Goal: Task Accomplishment & Management: Use online tool/utility

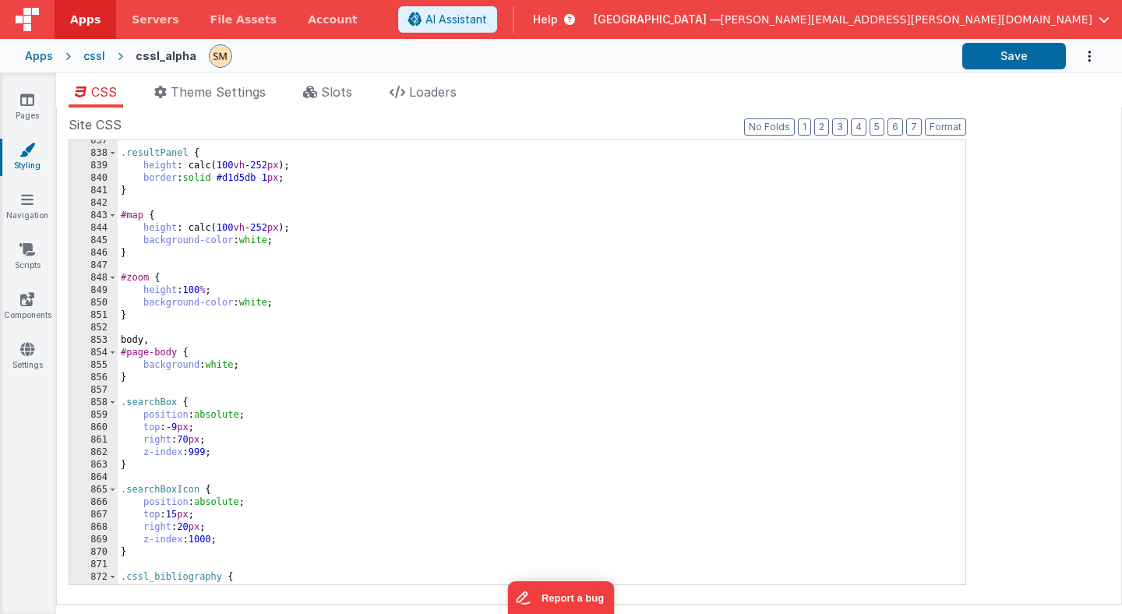
scroll to position [11120, 0]
click at [30, 106] on icon at bounding box center [27, 100] width 14 height 16
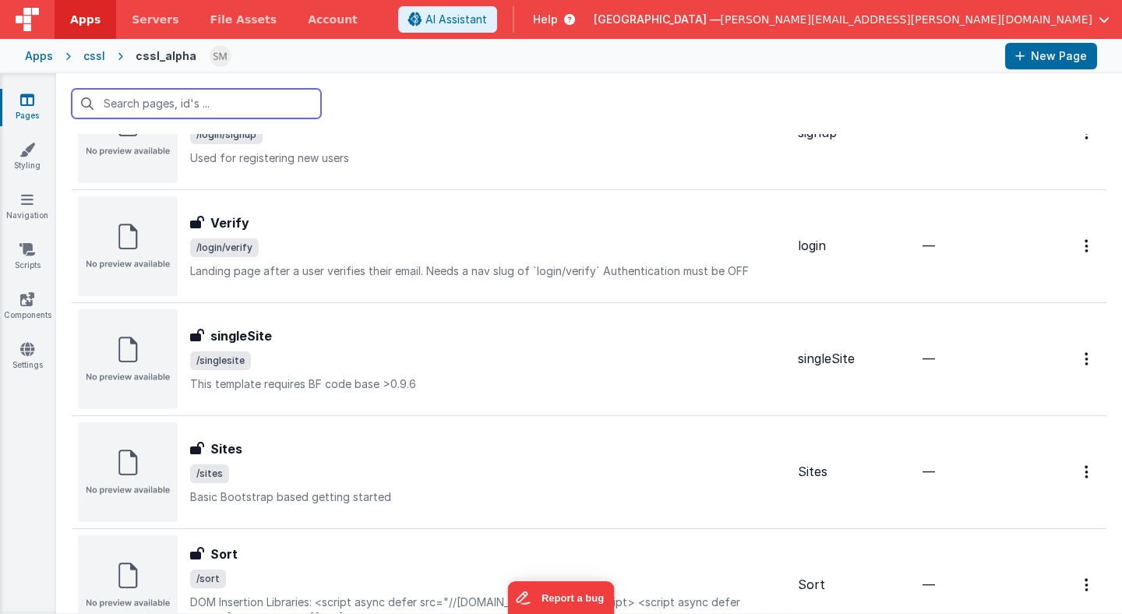
scroll to position [886, 0]
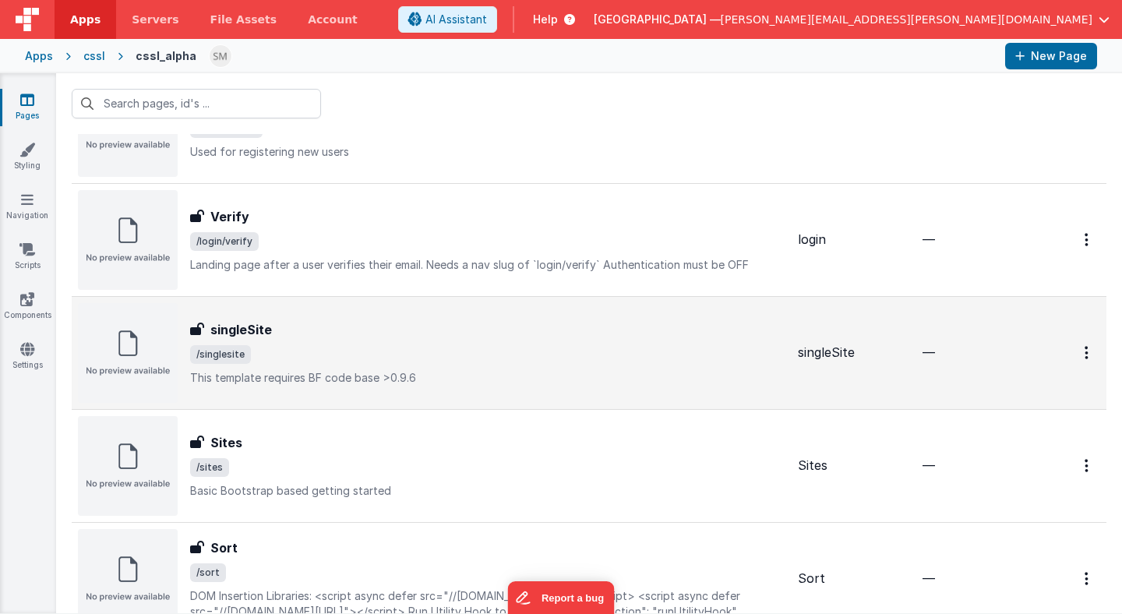
click at [284, 353] on span "/singlesite" at bounding box center [487, 354] width 595 height 19
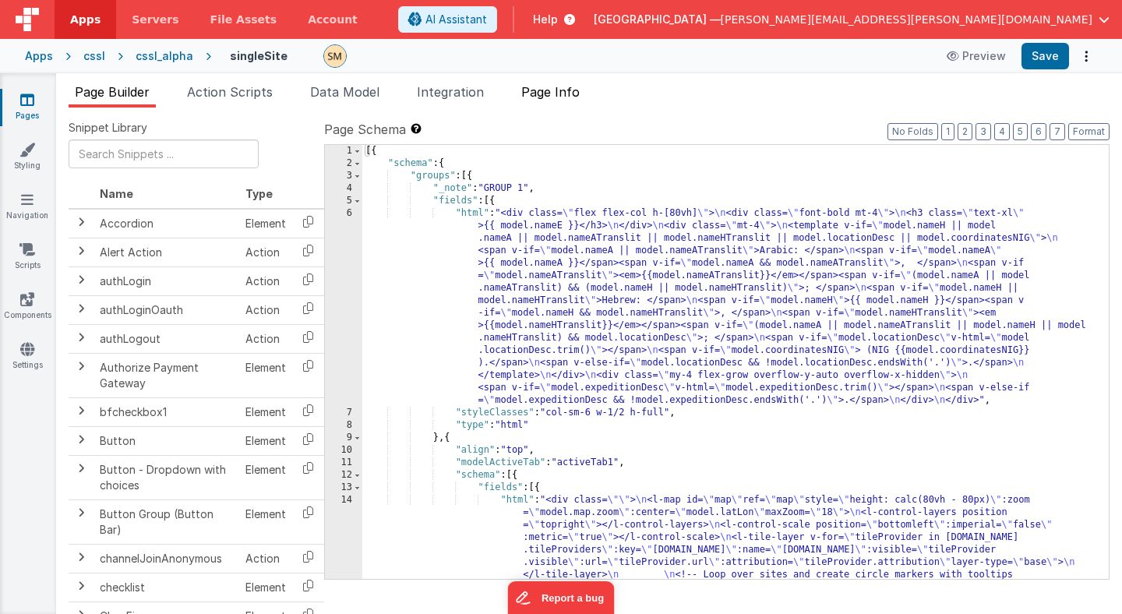
click at [569, 90] on span "Page Info" at bounding box center [550, 92] width 58 height 16
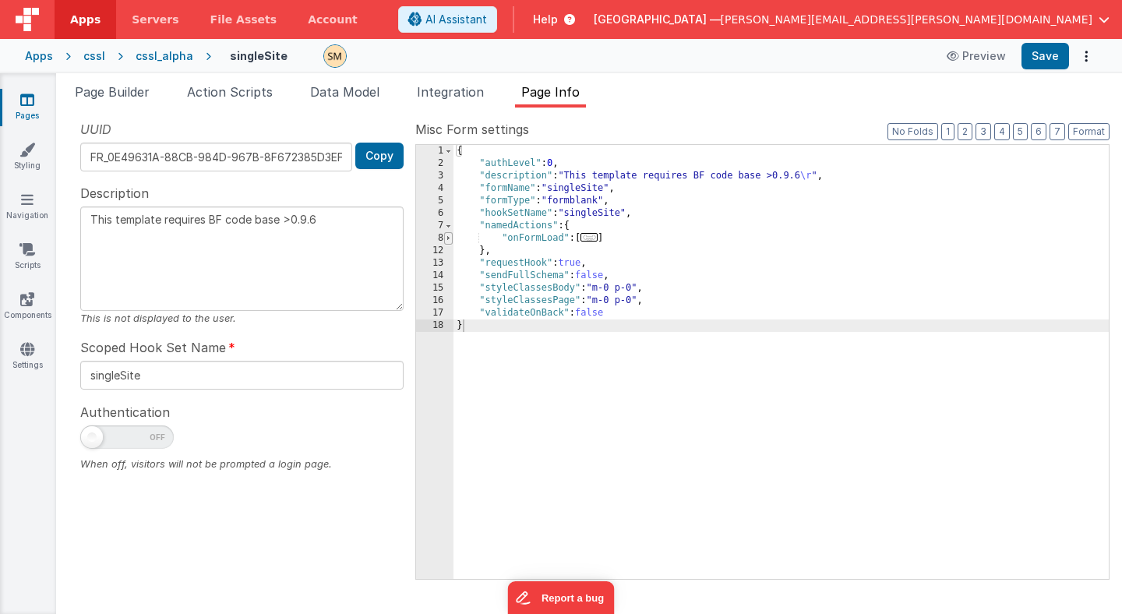
click at [446, 238] on span at bounding box center [448, 238] width 9 height 12
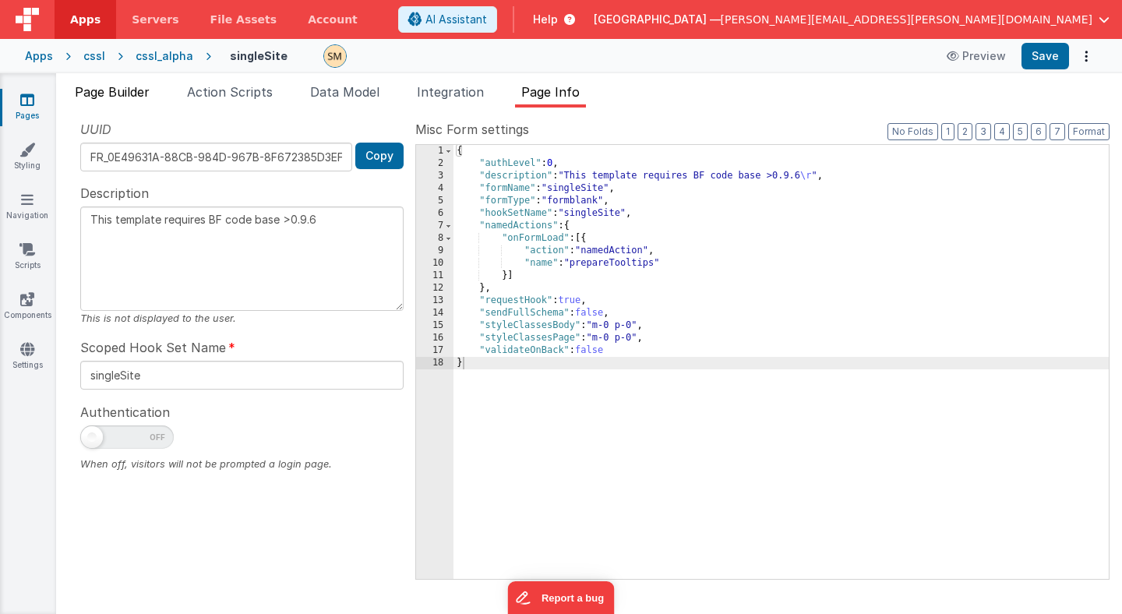
click at [117, 92] on span "Page Builder" at bounding box center [112, 92] width 75 height 16
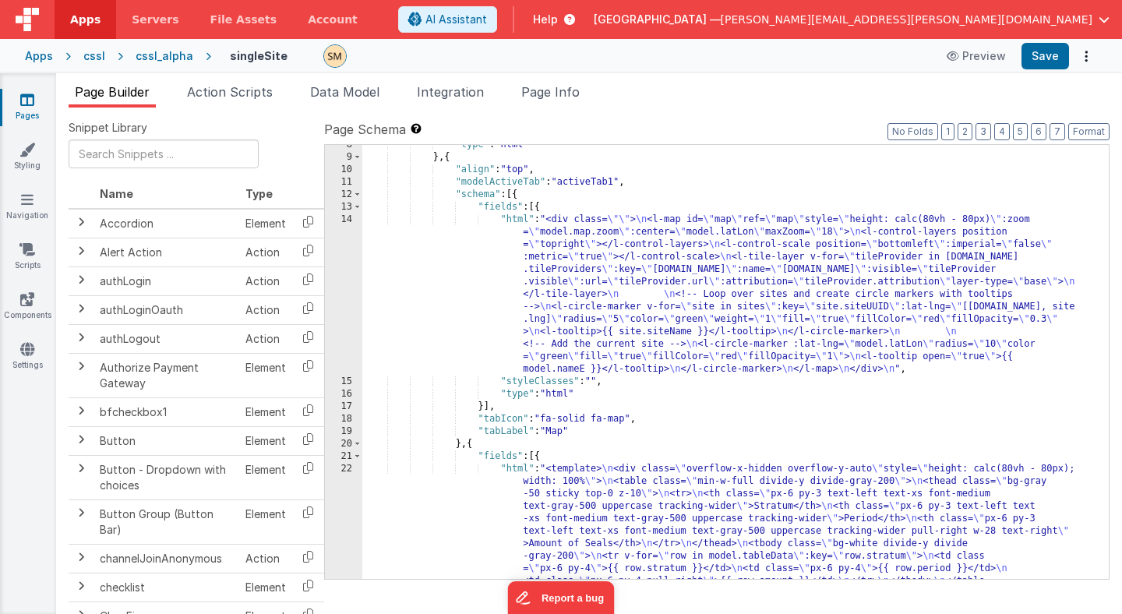
scroll to position [280, 0]
click at [583, 279] on div ""type" : "html" } , { "align" : "top" , "modelActiveTab" : "activeTab1" , "sche…" at bounding box center [735, 430] width 746 height 583
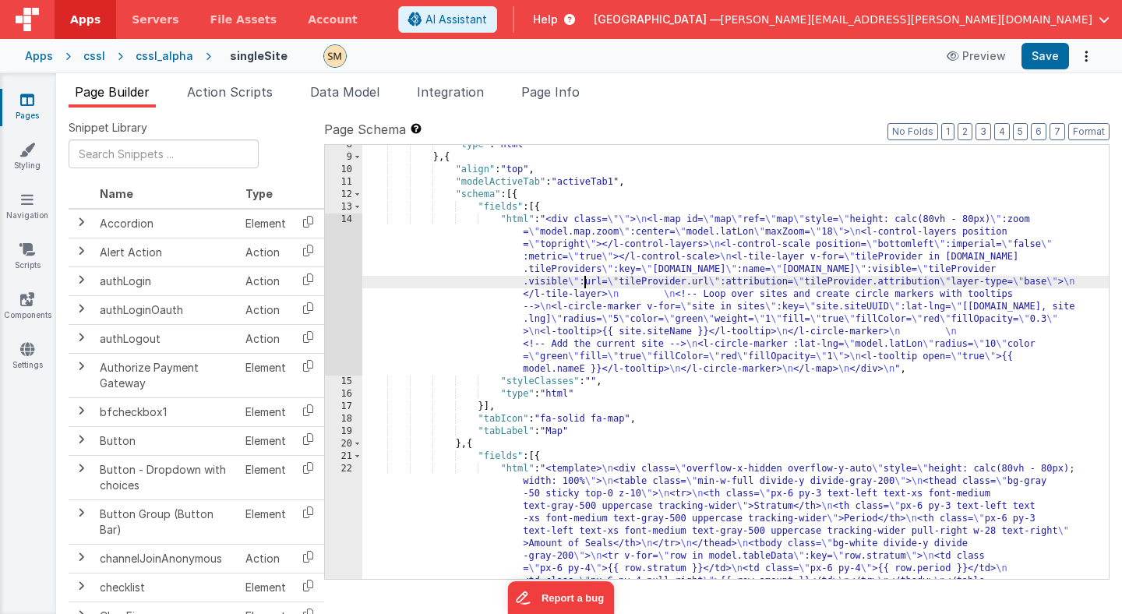
click at [343, 284] on div "14" at bounding box center [343, 294] width 37 height 162
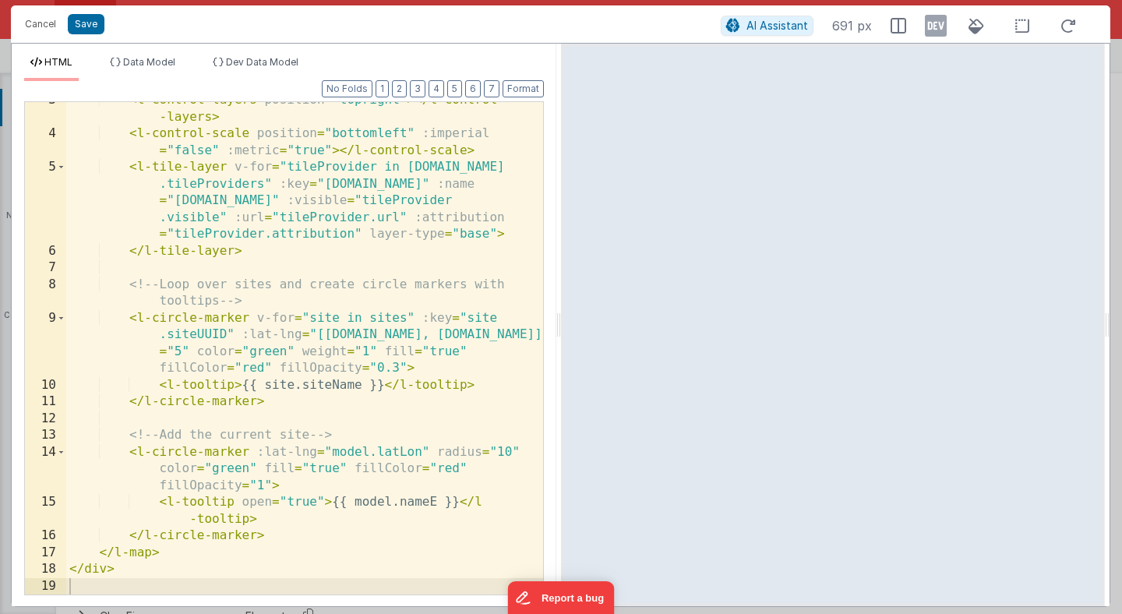
scroll to position [0, 0]
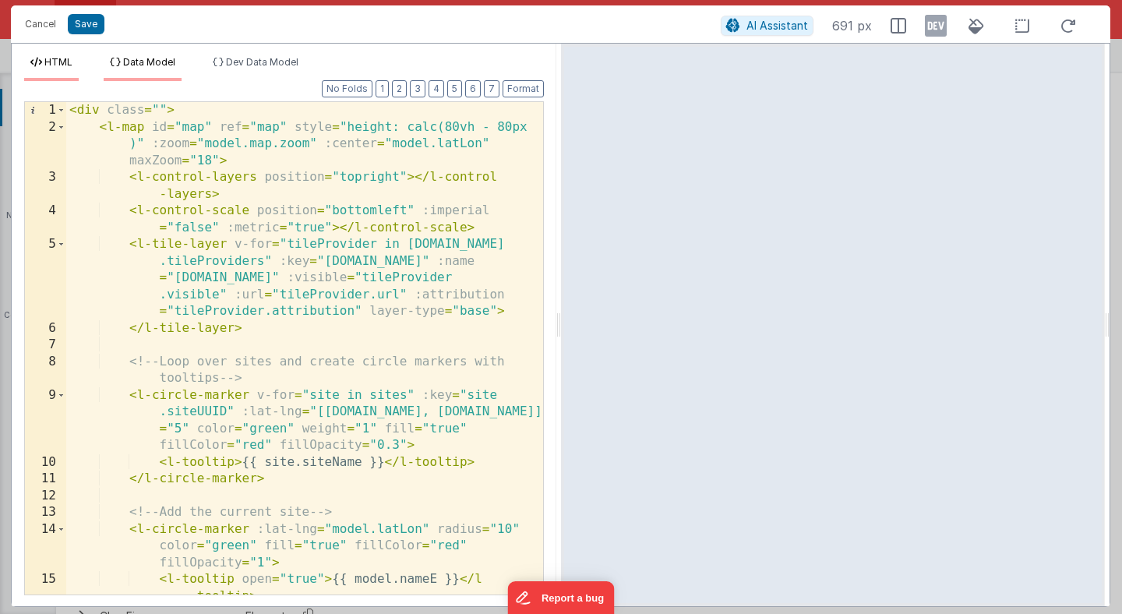
click at [160, 65] on span "Data Model" at bounding box center [149, 62] width 52 height 12
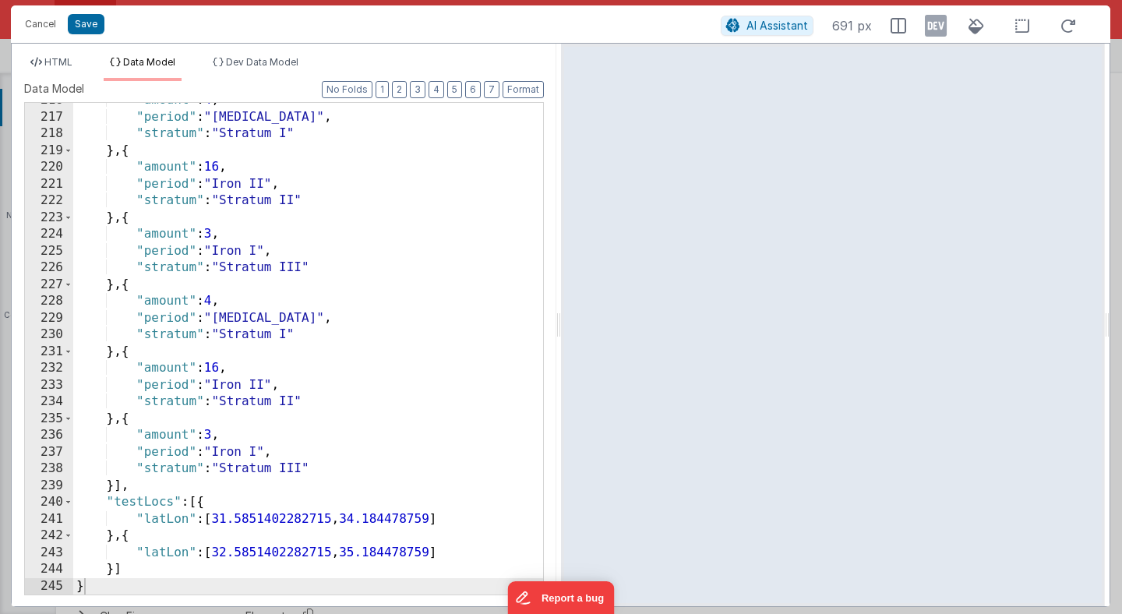
scroll to position [5118, 0]
click at [40, 23] on button "Cancel" at bounding box center [40, 24] width 47 height 22
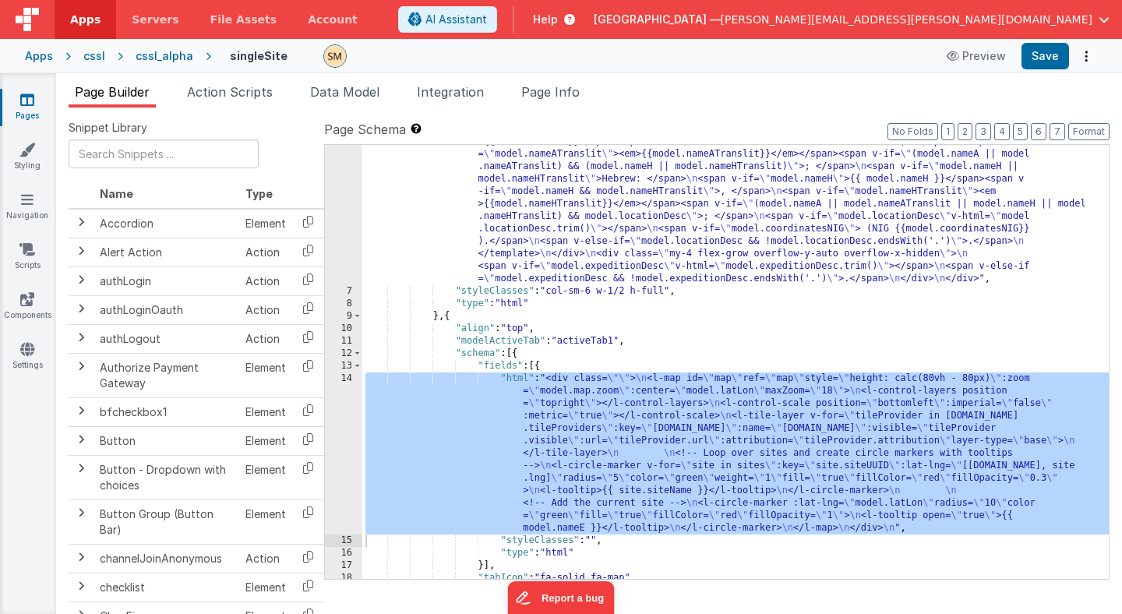
scroll to position [117, 0]
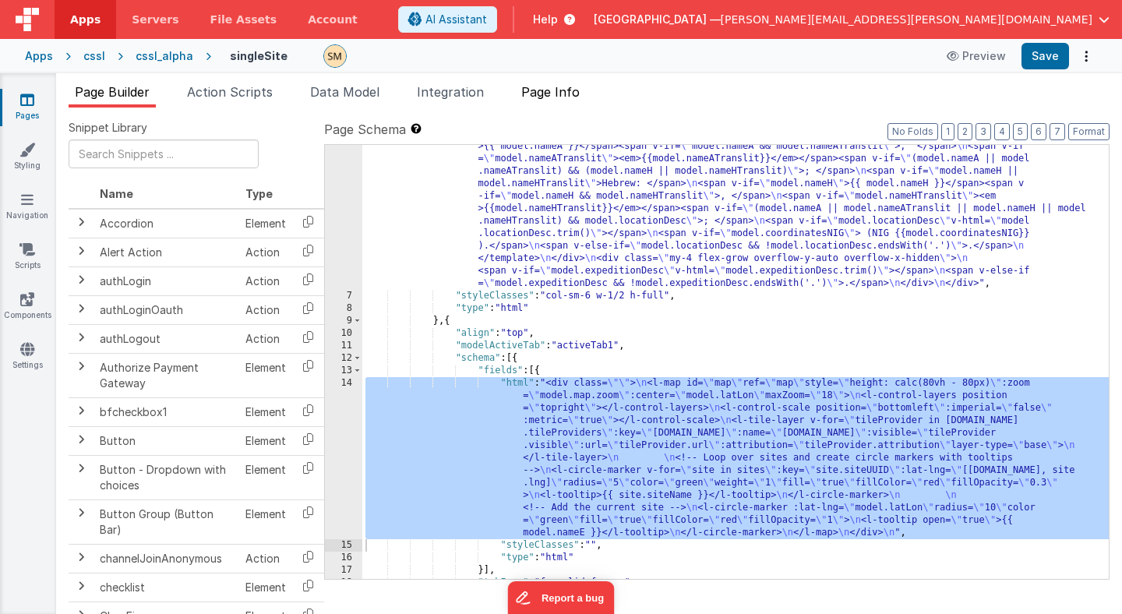
click at [541, 93] on span "Page Info" at bounding box center [550, 92] width 58 height 16
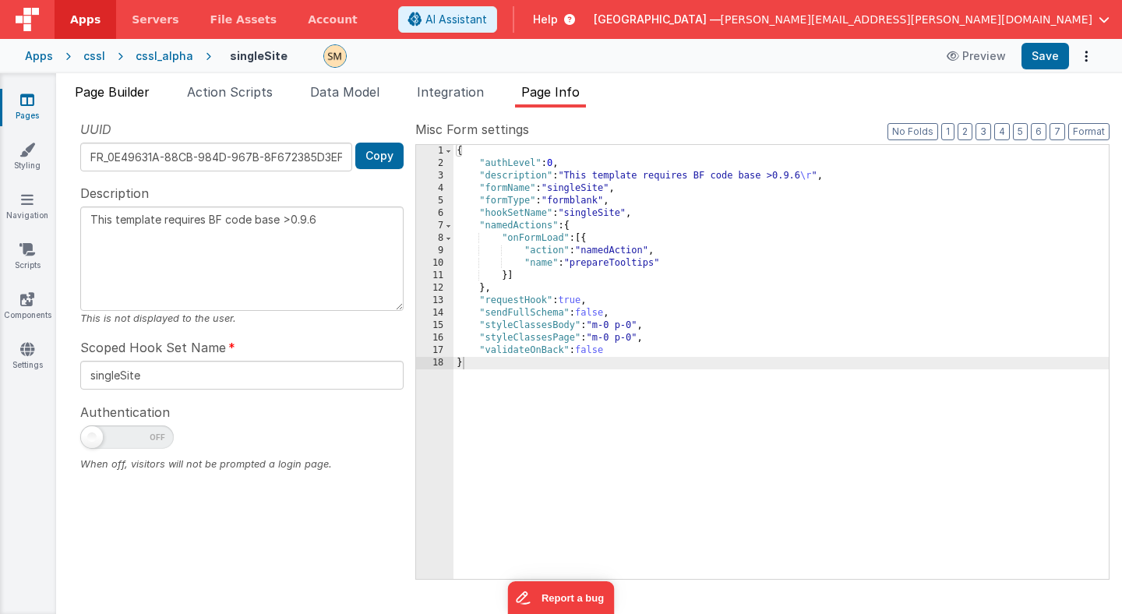
click at [132, 93] on span "Page Builder" at bounding box center [112, 92] width 75 height 16
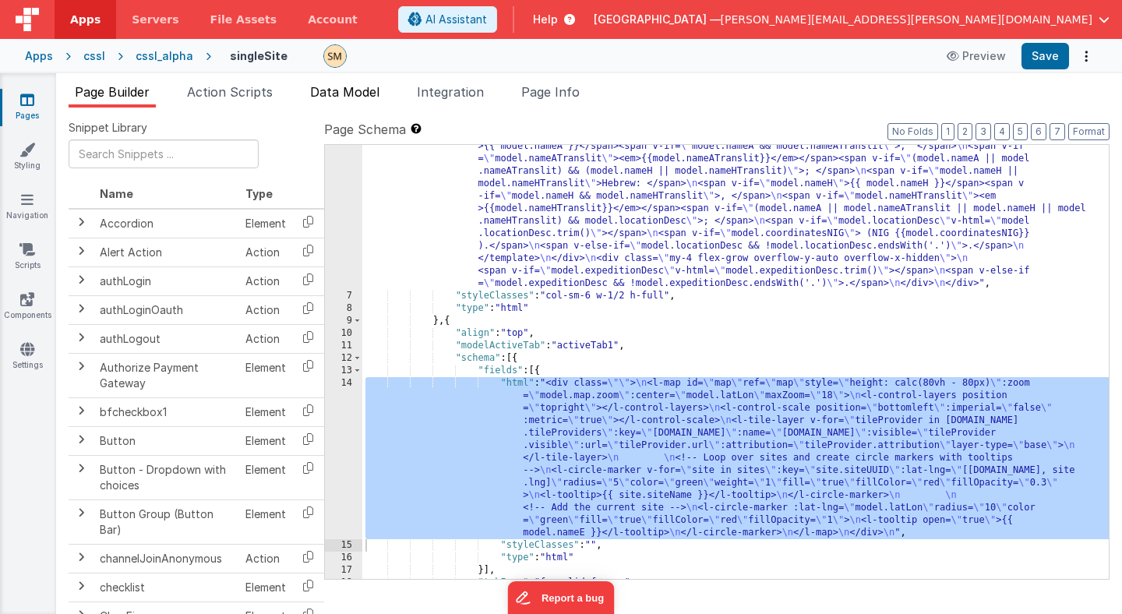
click at [342, 91] on span "Data Model" at bounding box center [344, 92] width 69 height 16
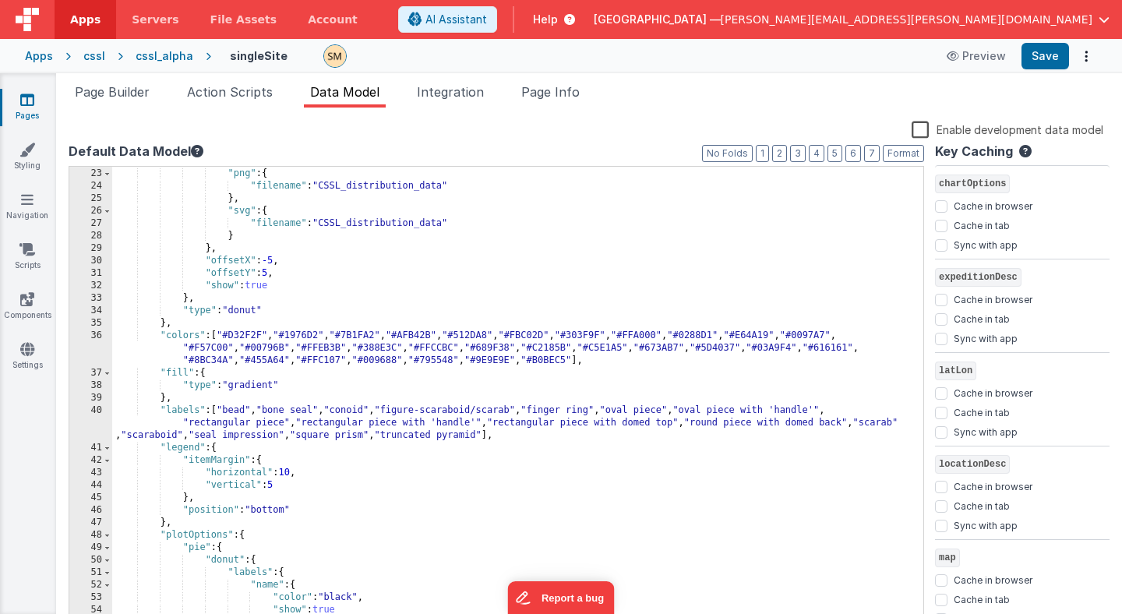
scroll to position [245, 0]
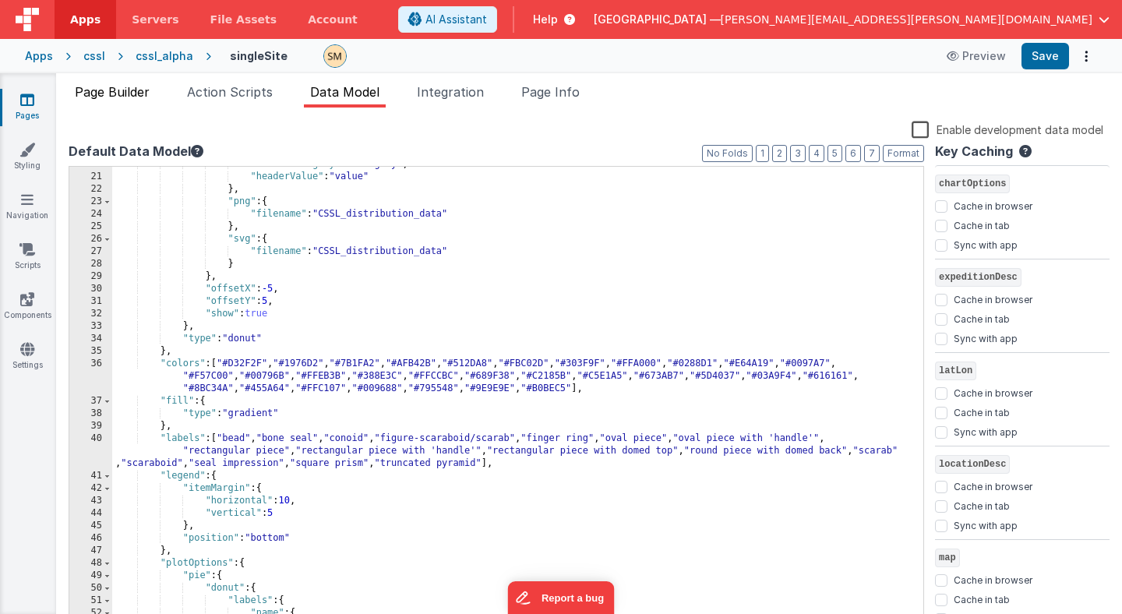
click at [133, 93] on span "Page Builder" at bounding box center [112, 92] width 75 height 16
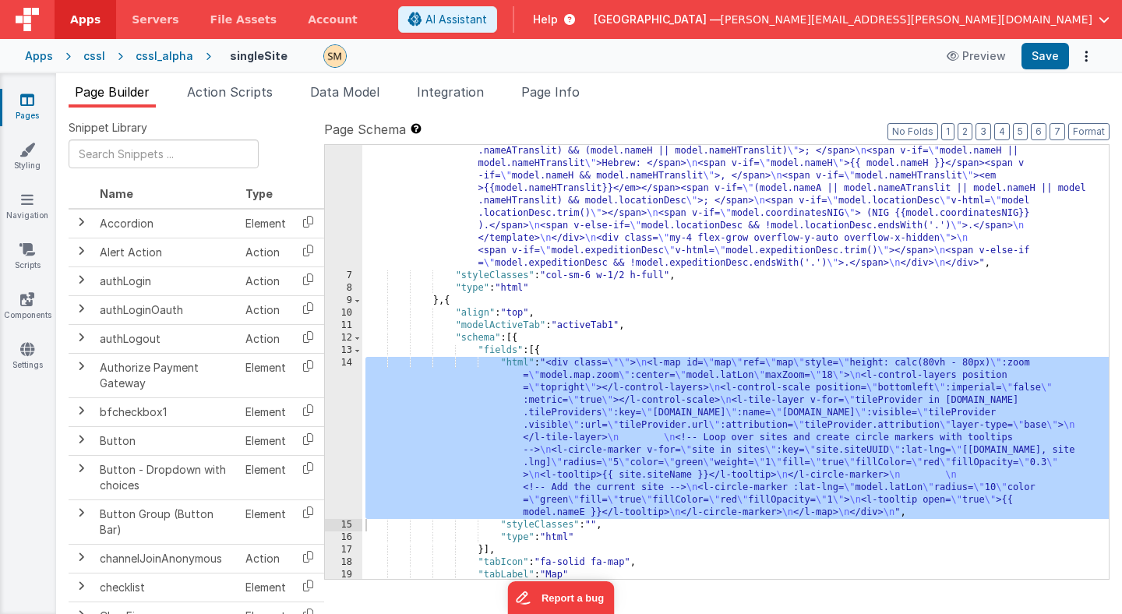
scroll to position [159, 0]
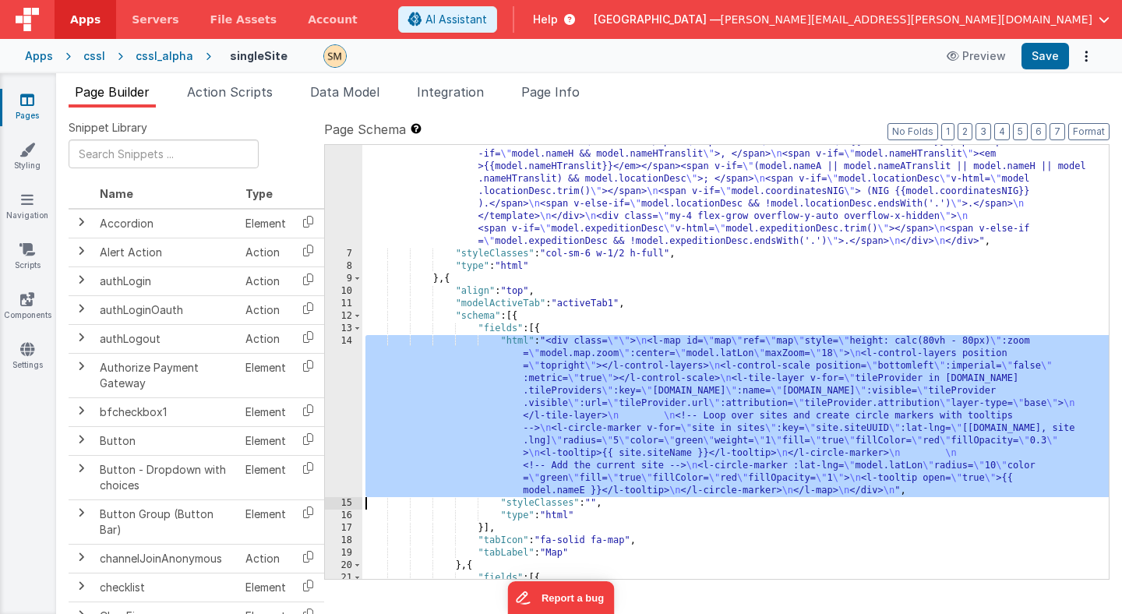
click at [340, 398] on div "14" at bounding box center [343, 416] width 37 height 162
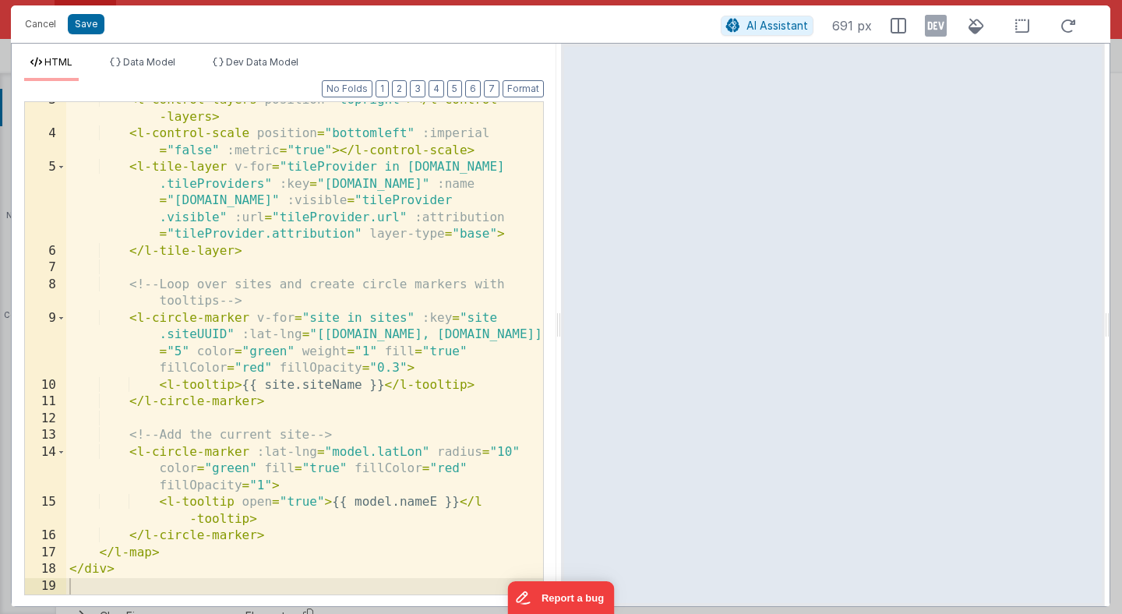
scroll to position [77, 0]
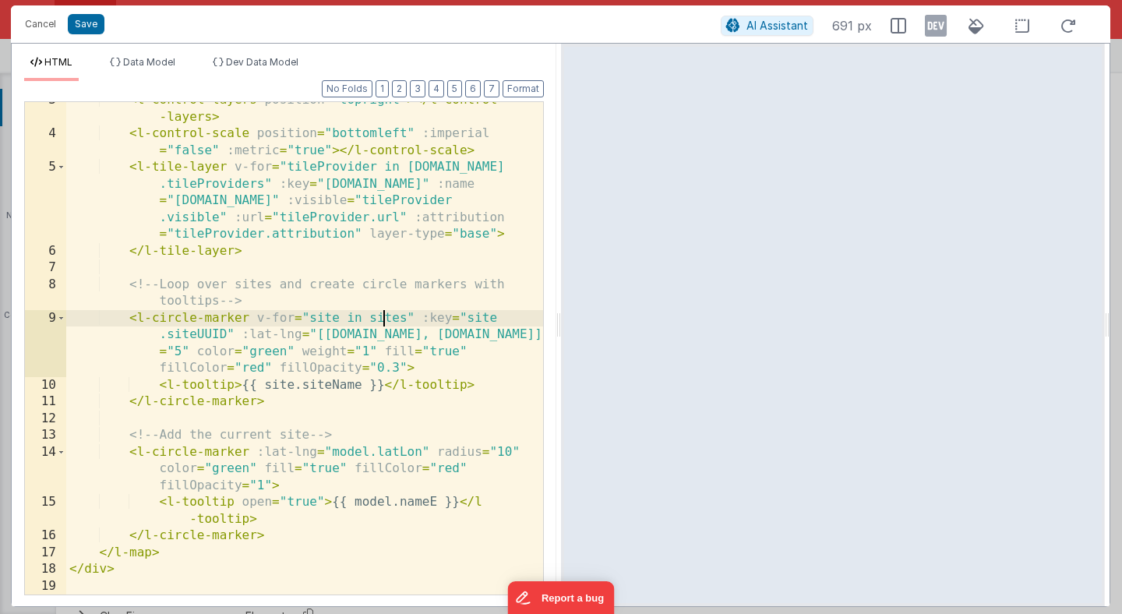
click at [383, 318] on div "< l-control-layers position = "topright" > </ l-control -layers > < l-control-s…" at bounding box center [304, 363] width 477 height 543
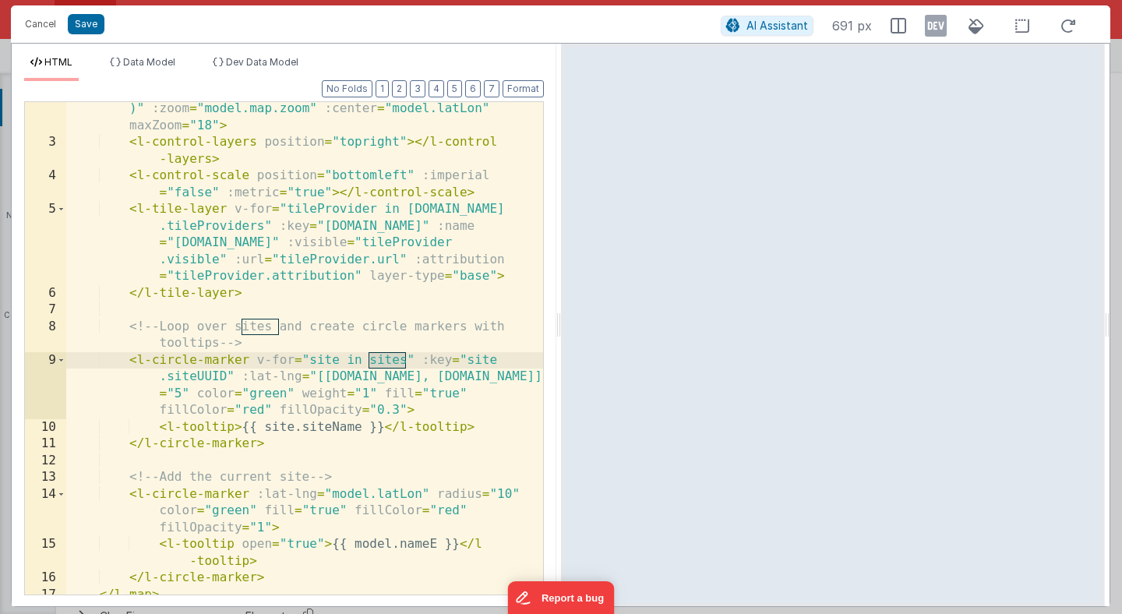
scroll to position [0, 0]
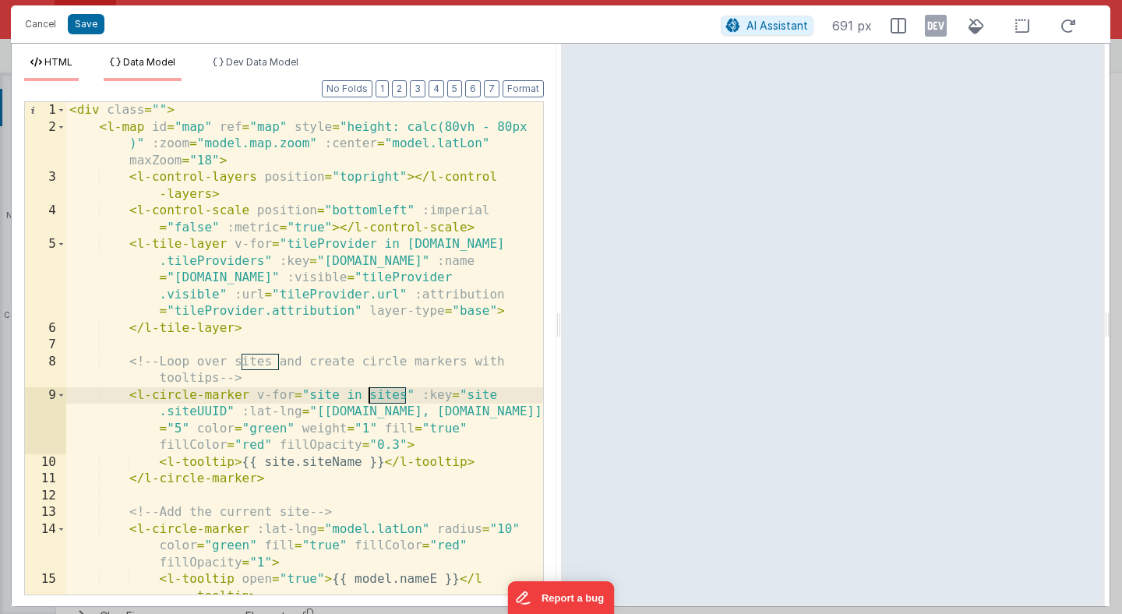
click at [167, 60] on span "Data Model" at bounding box center [149, 62] width 52 height 12
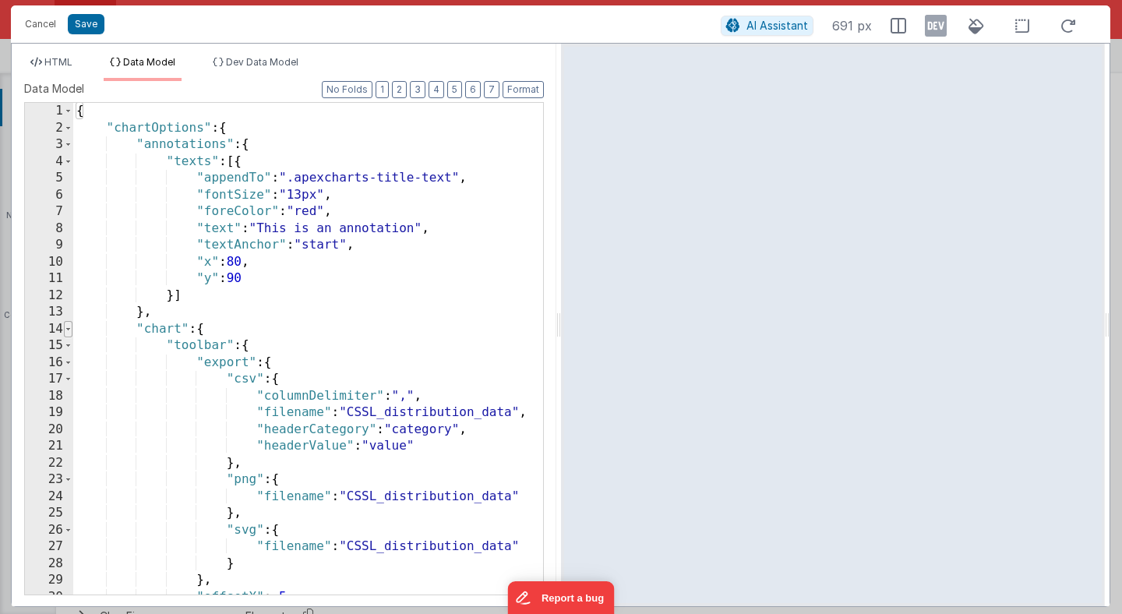
click at [67, 329] on span at bounding box center [68, 329] width 9 height 17
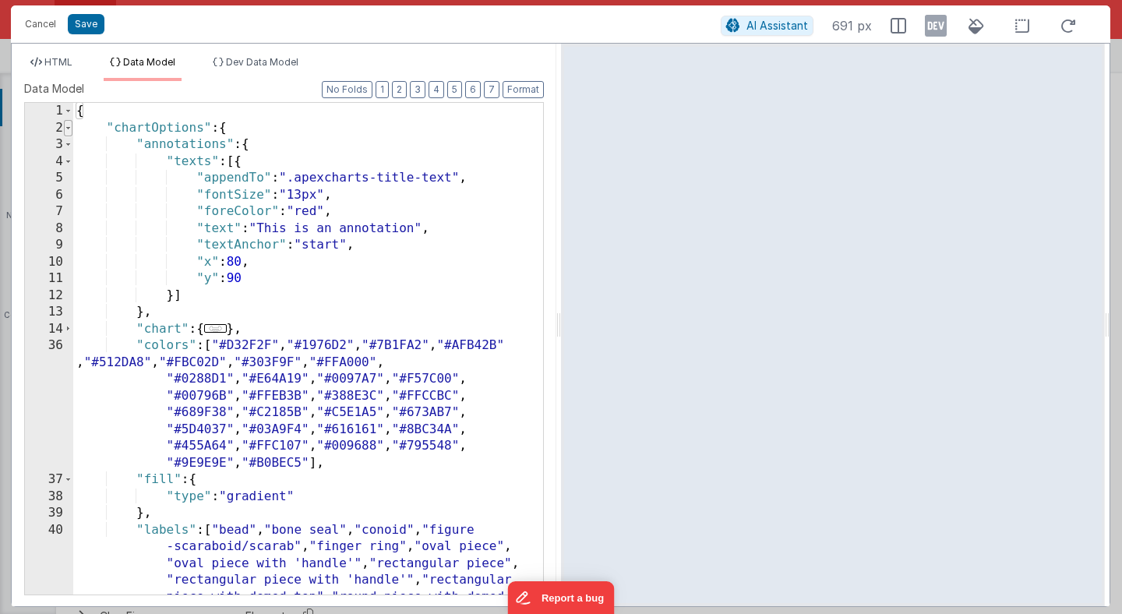
click at [68, 129] on span at bounding box center [68, 128] width 9 height 17
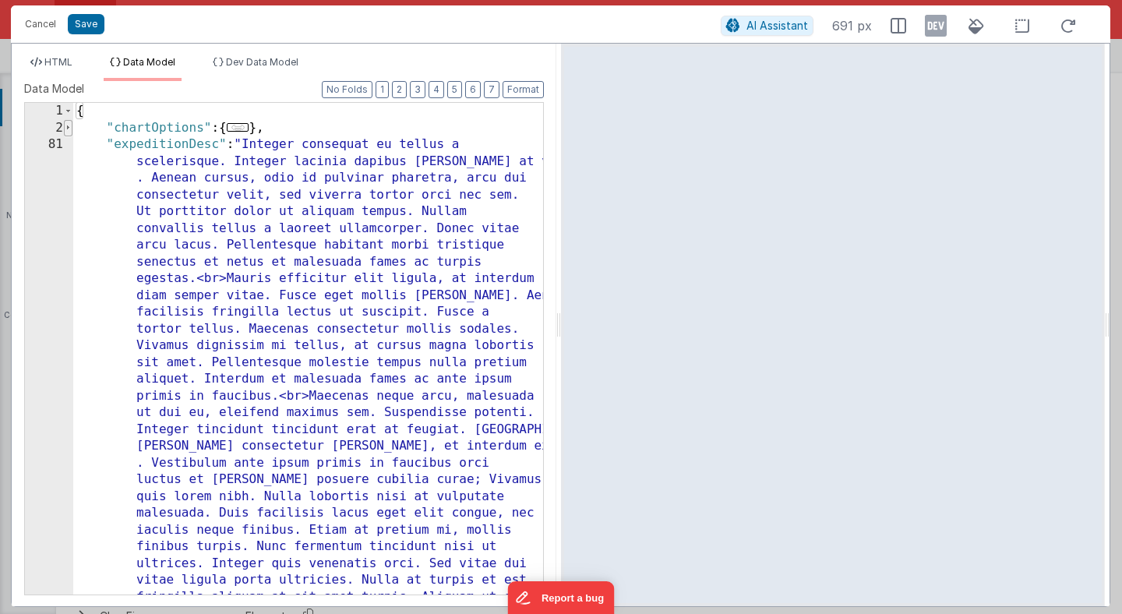
click at [67, 130] on span at bounding box center [68, 128] width 9 height 17
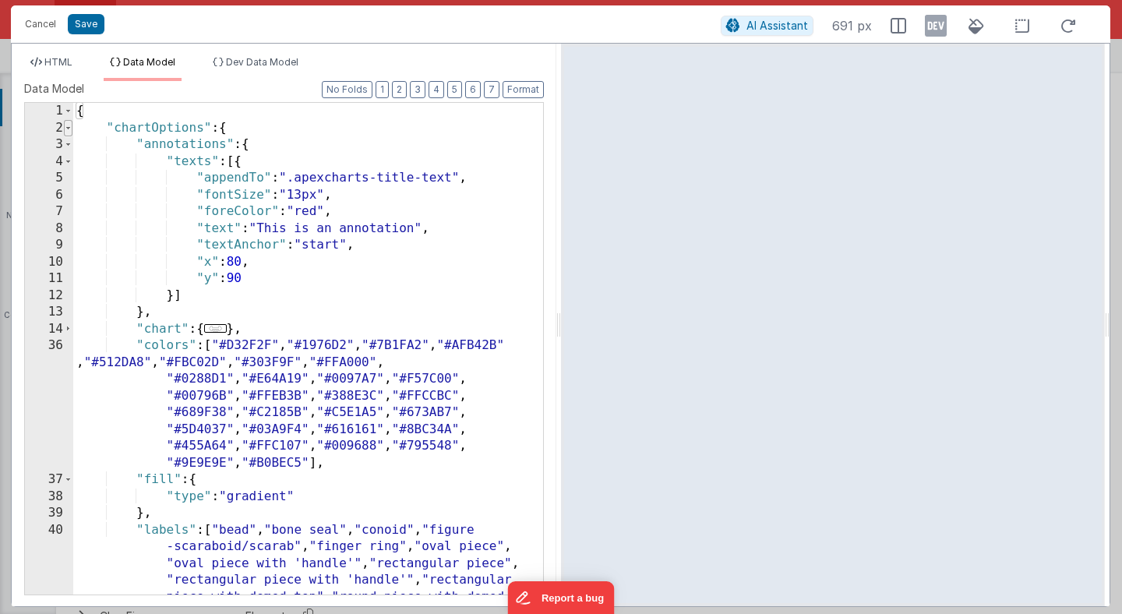
click at [67, 130] on span at bounding box center [68, 128] width 9 height 17
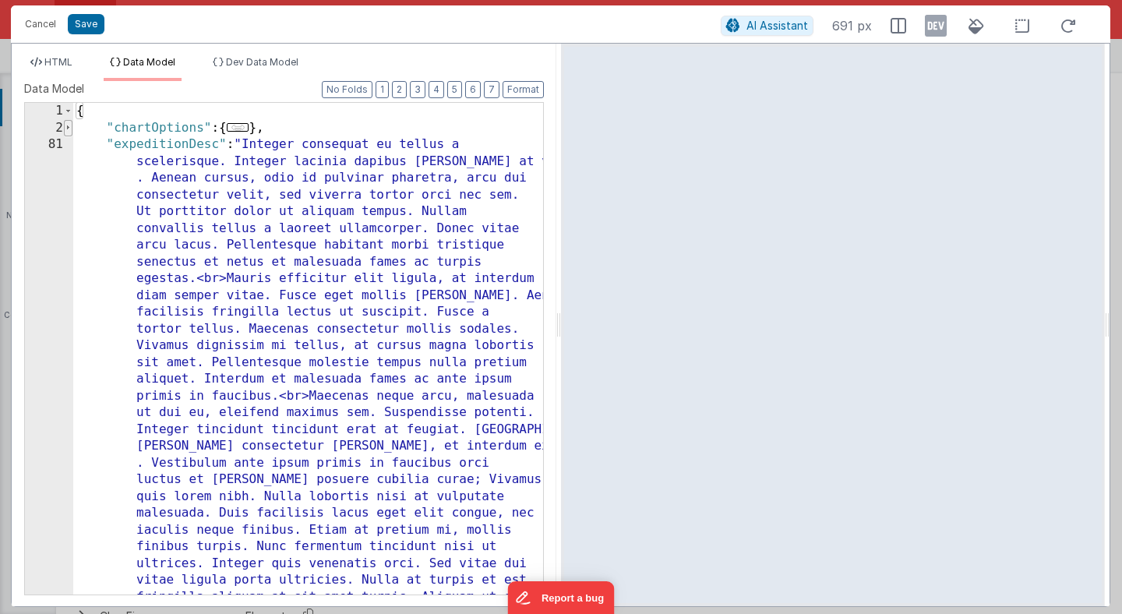
click at [67, 130] on span at bounding box center [68, 128] width 9 height 17
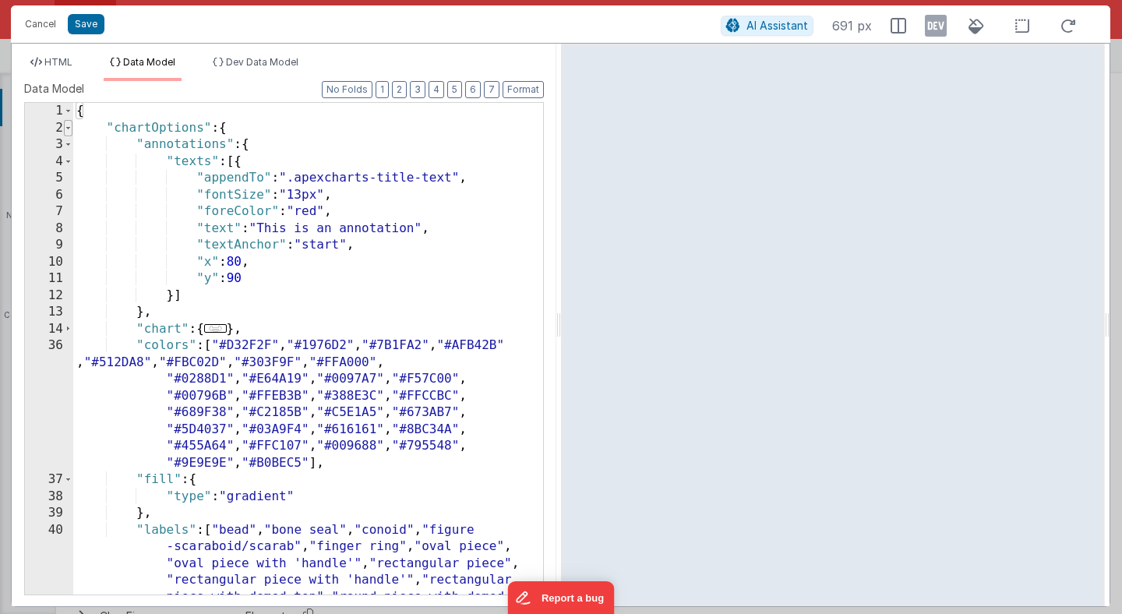
click at [67, 130] on span at bounding box center [68, 128] width 9 height 17
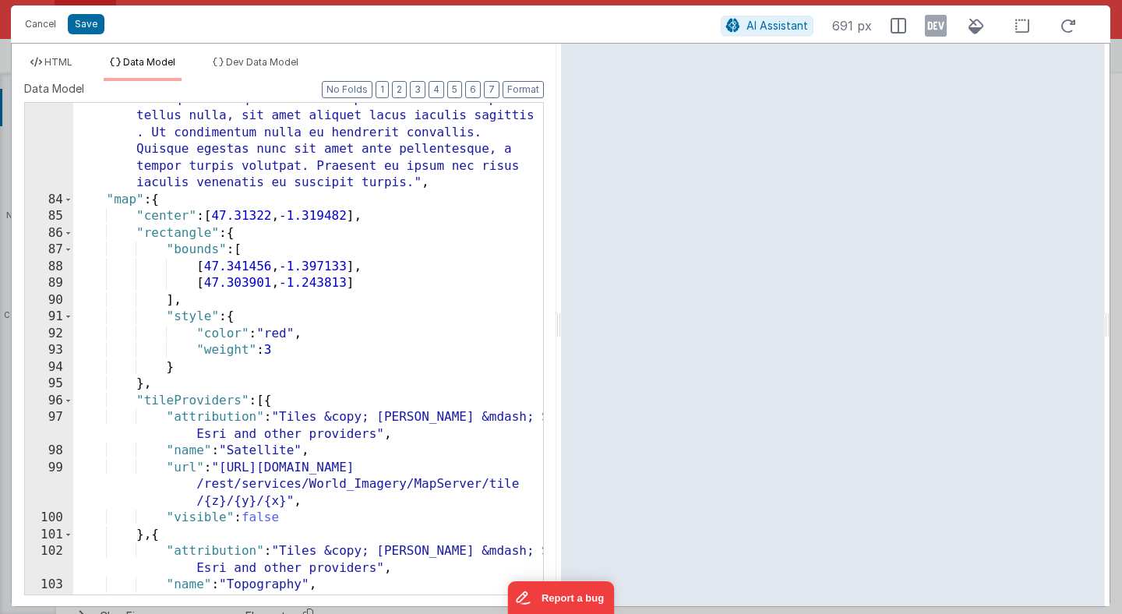
scroll to position [955, 0]
